Goal: Task Accomplishment & Management: Complete application form

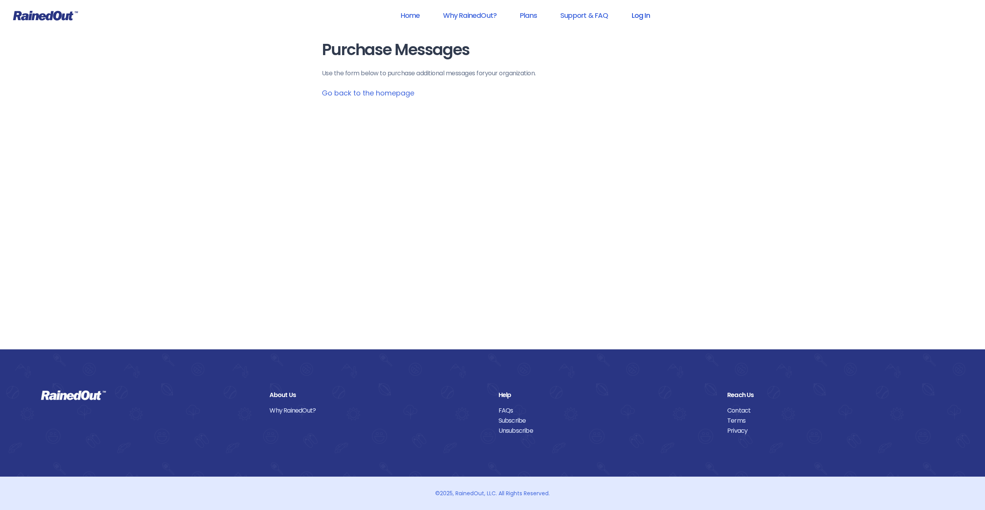
click at [639, 17] on link "Log In" at bounding box center [640, 15] width 38 height 17
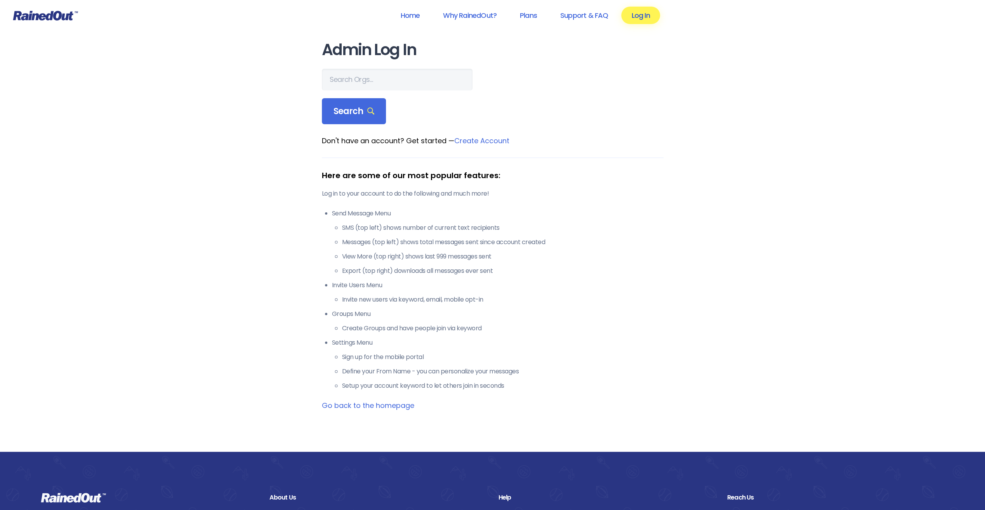
click at [643, 15] on link "Log In" at bounding box center [640, 15] width 38 height 17
click at [371, 86] on input "text" at bounding box center [397, 80] width 151 height 22
type input "city of poway"
click at [362, 118] on div "Search" at bounding box center [354, 111] width 64 height 26
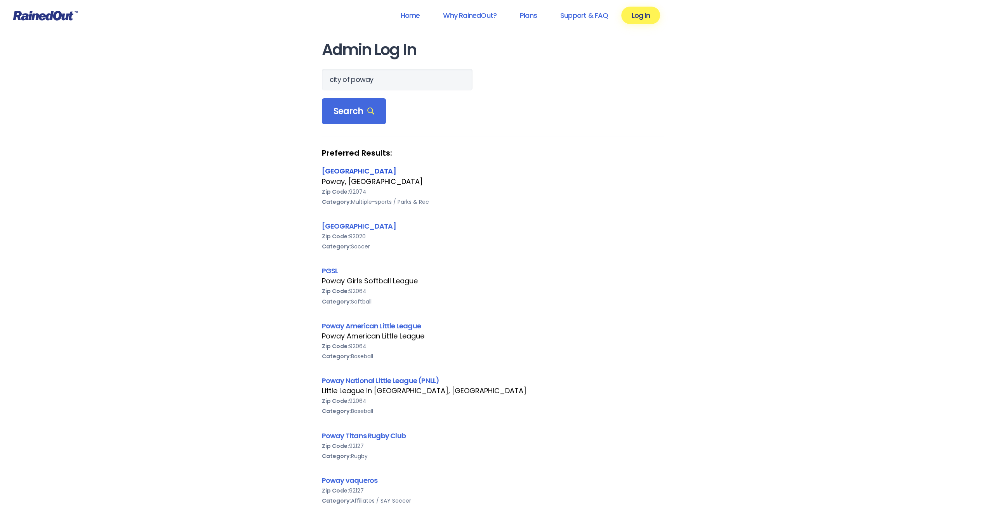
click at [345, 170] on link "[GEOGRAPHIC_DATA]" at bounding box center [359, 171] width 74 height 10
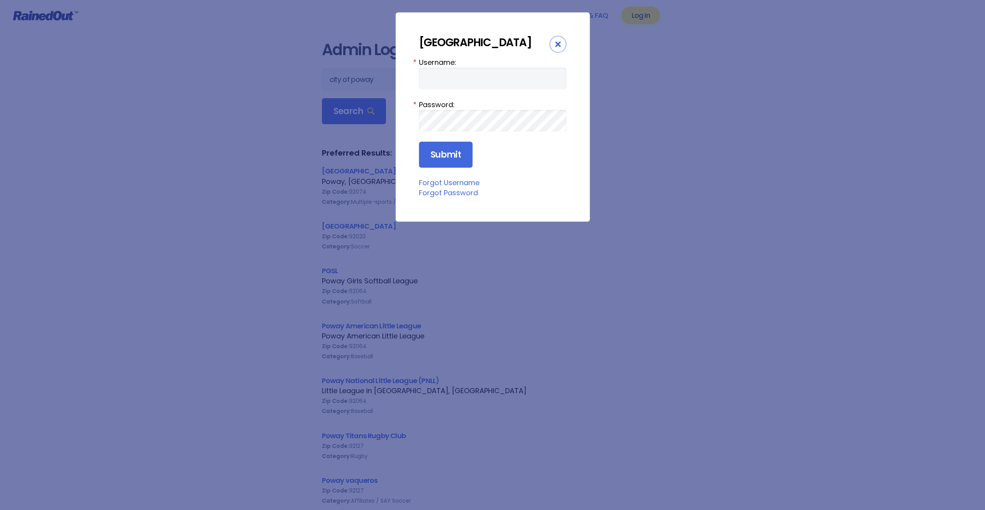
click at [486, 92] on form "Username: * Password: * Submit" at bounding box center [492, 112] width 147 height 111
click at [486, 83] on input "Username:" at bounding box center [492, 79] width 147 height 22
type input "cpark"
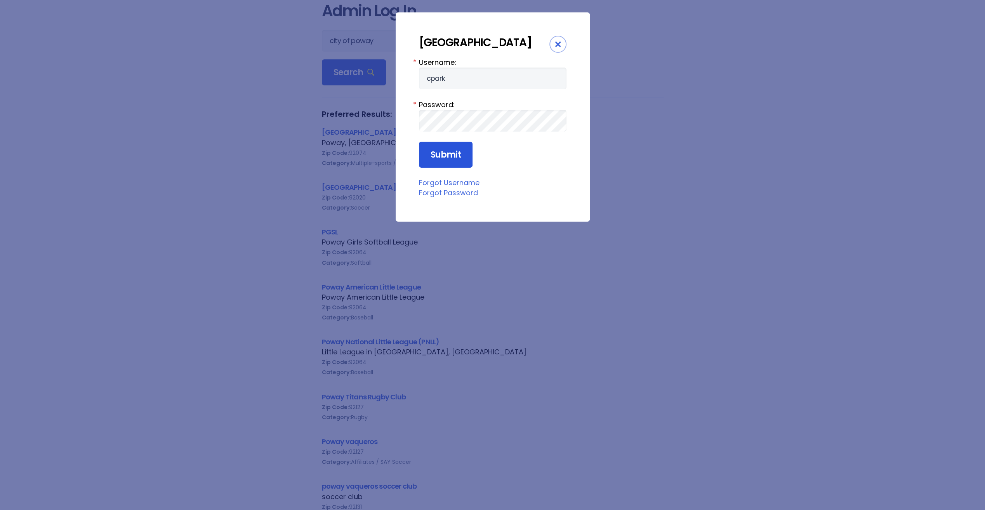
click at [456, 159] on input "Submit" at bounding box center [446, 155] width 54 height 26
